Goal: Task Accomplishment & Management: Manage account settings

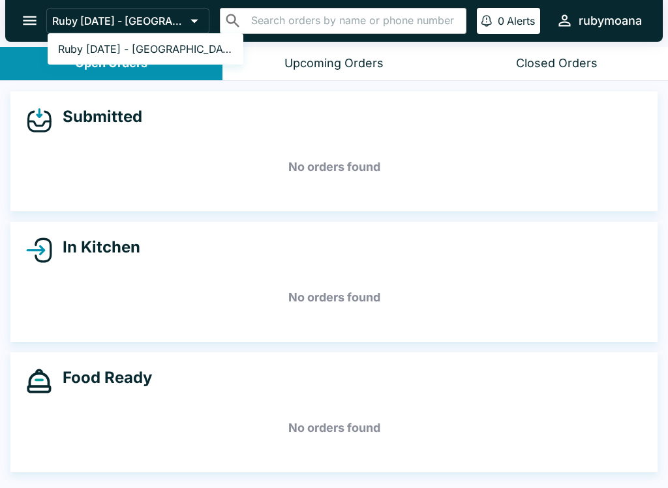
click at [82, 52] on span "Ruby [DATE] - [GEOGRAPHIC_DATA]" at bounding box center [145, 48] width 175 height 13
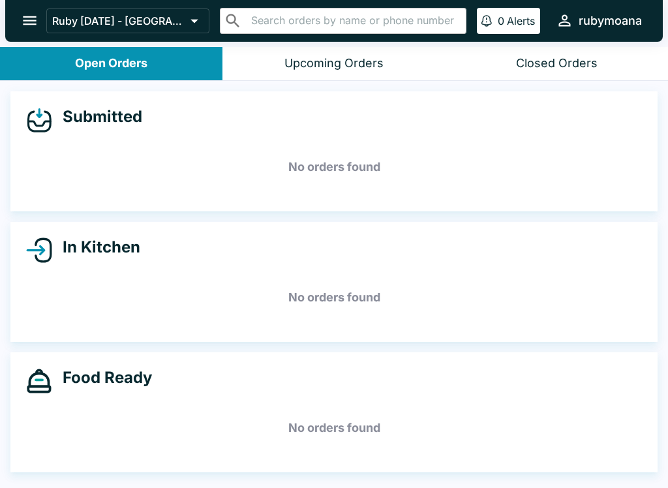
click at [617, 24] on div "rubymoana" at bounding box center [610, 21] width 63 height 16
click at [18, 21] on div at bounding box center [334, 244] width 668 height 488
click at [23, 23] on icon "open drawer" at bounding box center [30, 21] width 18 height 18
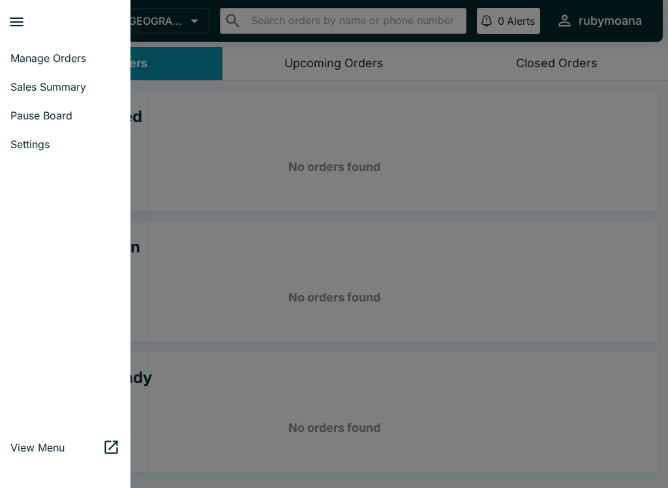
click at [29, 147] on span "Settings" at bounding box center [65, 144] width 110 height 13
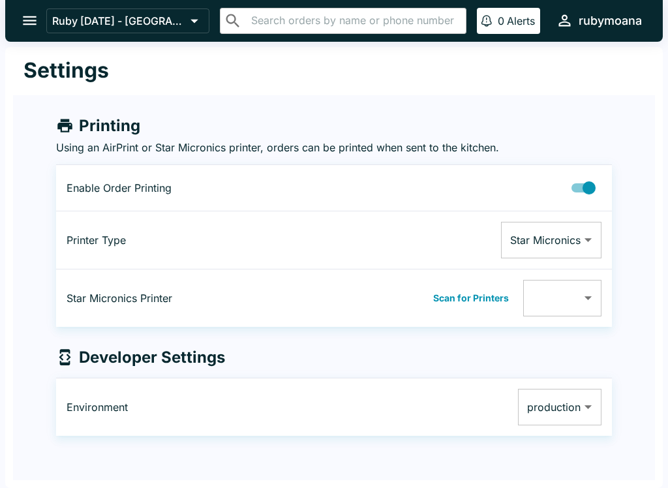
click at [29, 31] on button "open drawer" at bounding box center [29, 20] width 33 height 33
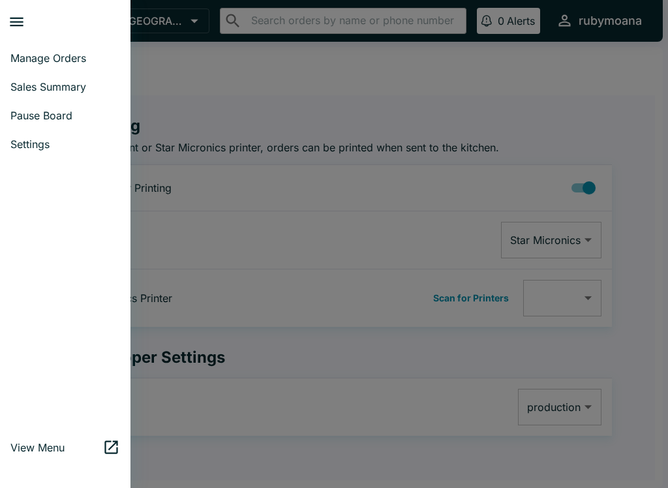
click at [29, 119] on span "Pause Board" at bounding box center [65, 115] width 110 height 13
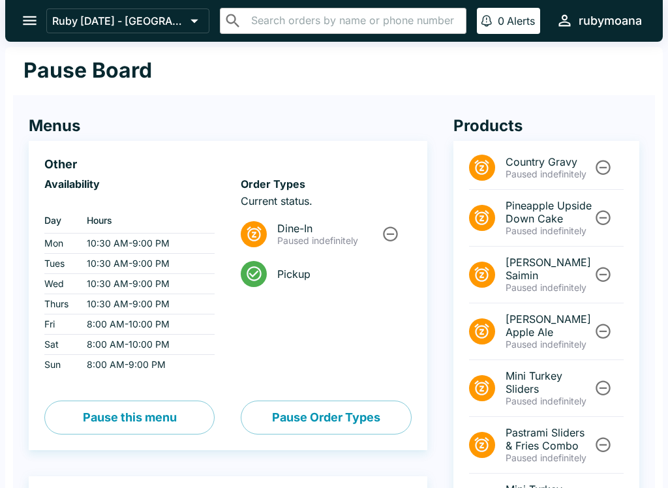
click at [622, 28] on div "rubymoana" at bounding box center [610, 21] width 63 height 16
click at [638, 51] on button "Logout" at bounding box center [629, 50] width 55 height 21
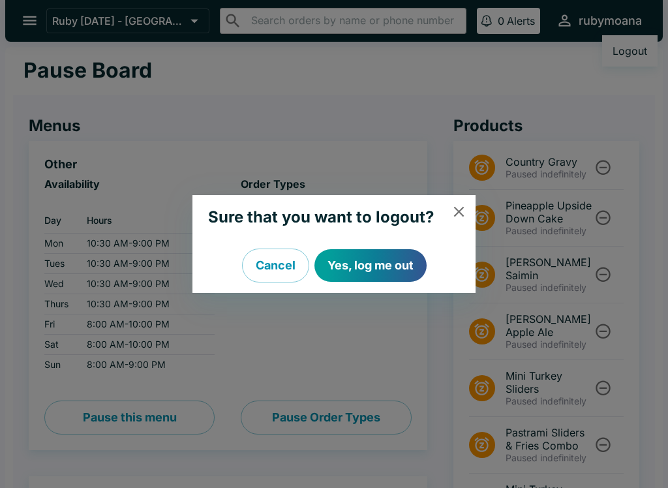
click at [416, 268] on button "Yes, log me out" at bounding box center [371, 265] width 112 height 33
